Goal: Navigation & Orientation: Find specific page/section

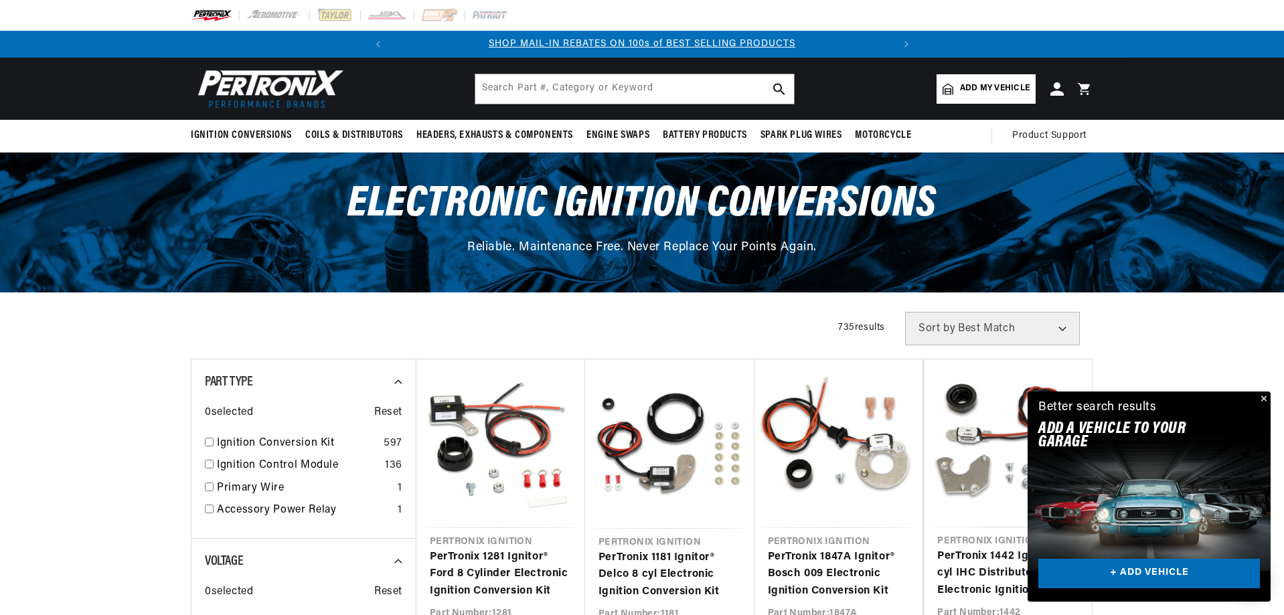
click at [1263, 400] on button "Close" at bounding box center [1262, 400] width 16 height 16
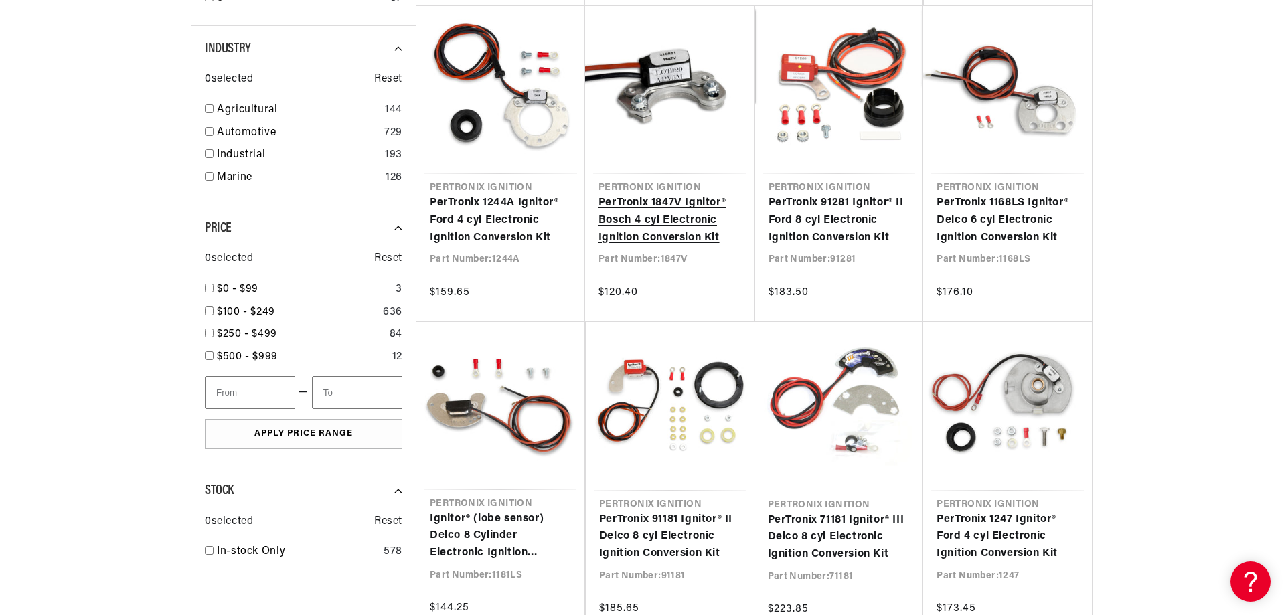
scroll to position [0, 500]
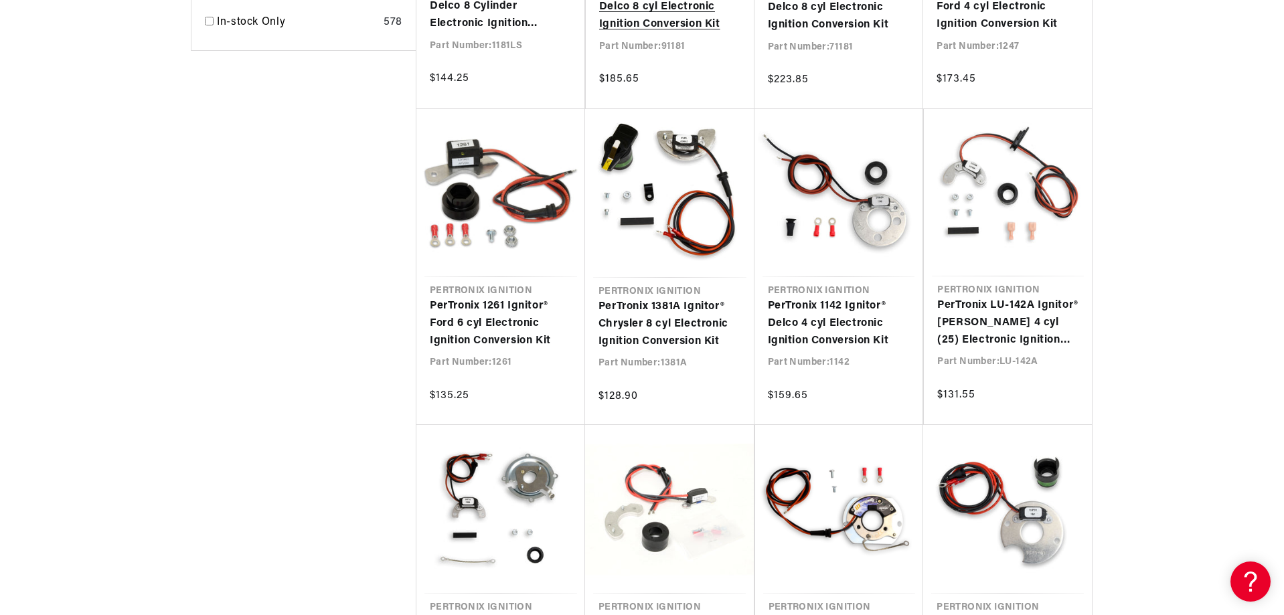
scroll to position [1272, 0]
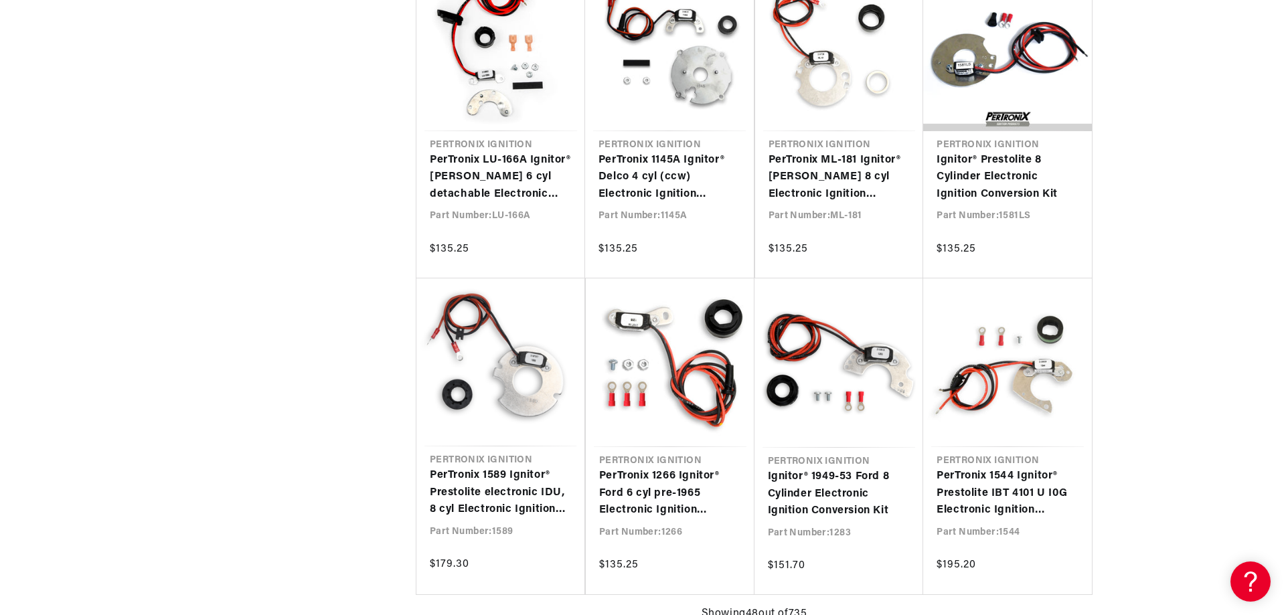
scroll to position [2878, 0]
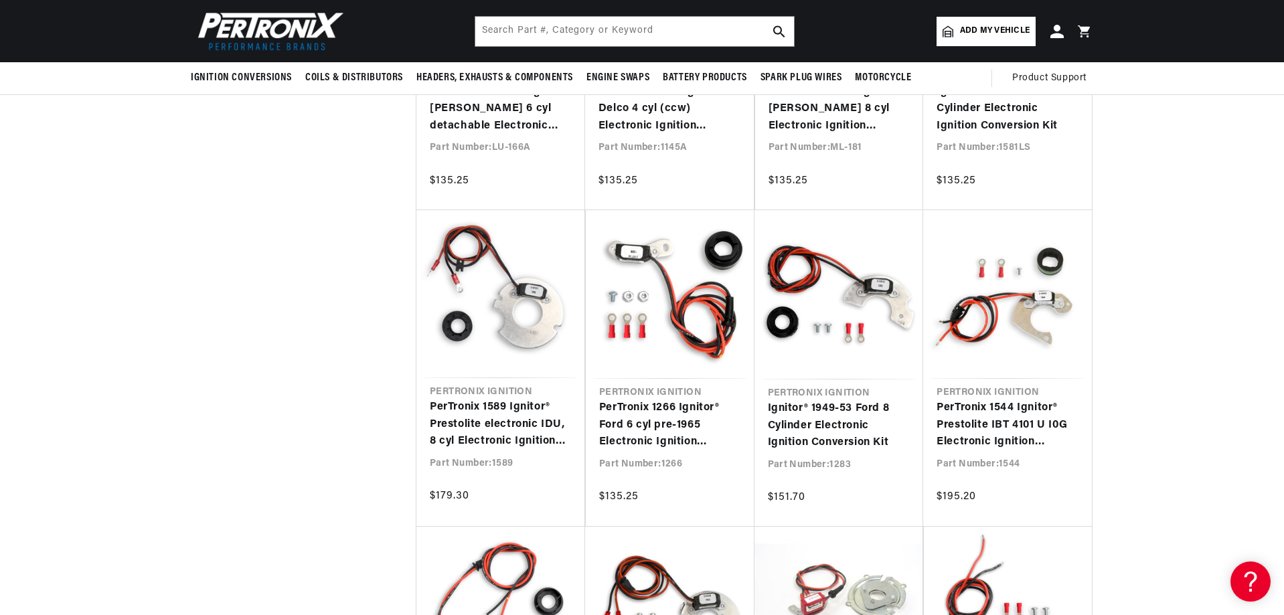
scroll to position [0, 292]
